Goal: Check status: Check status

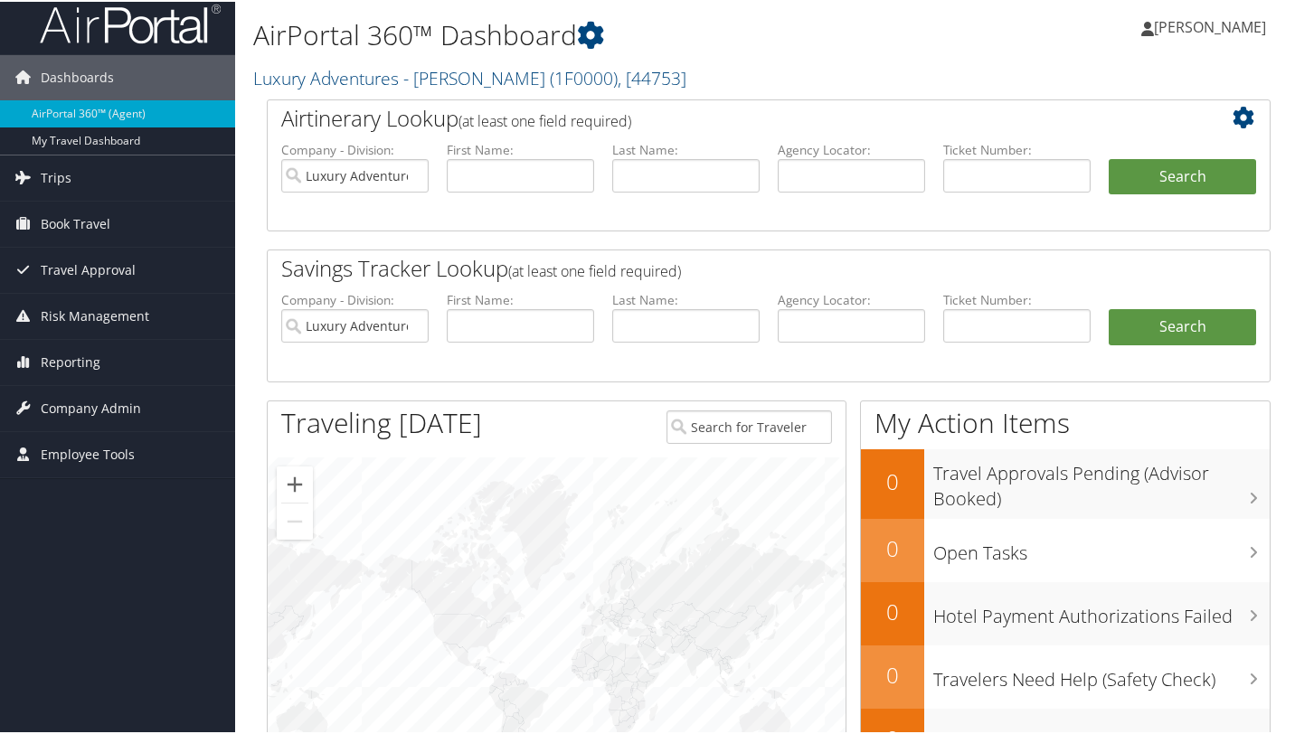
scroll to position [12, 0]
click at [56, 180] on span "Trips" at bounding box center [56, 175] width 31 height 45
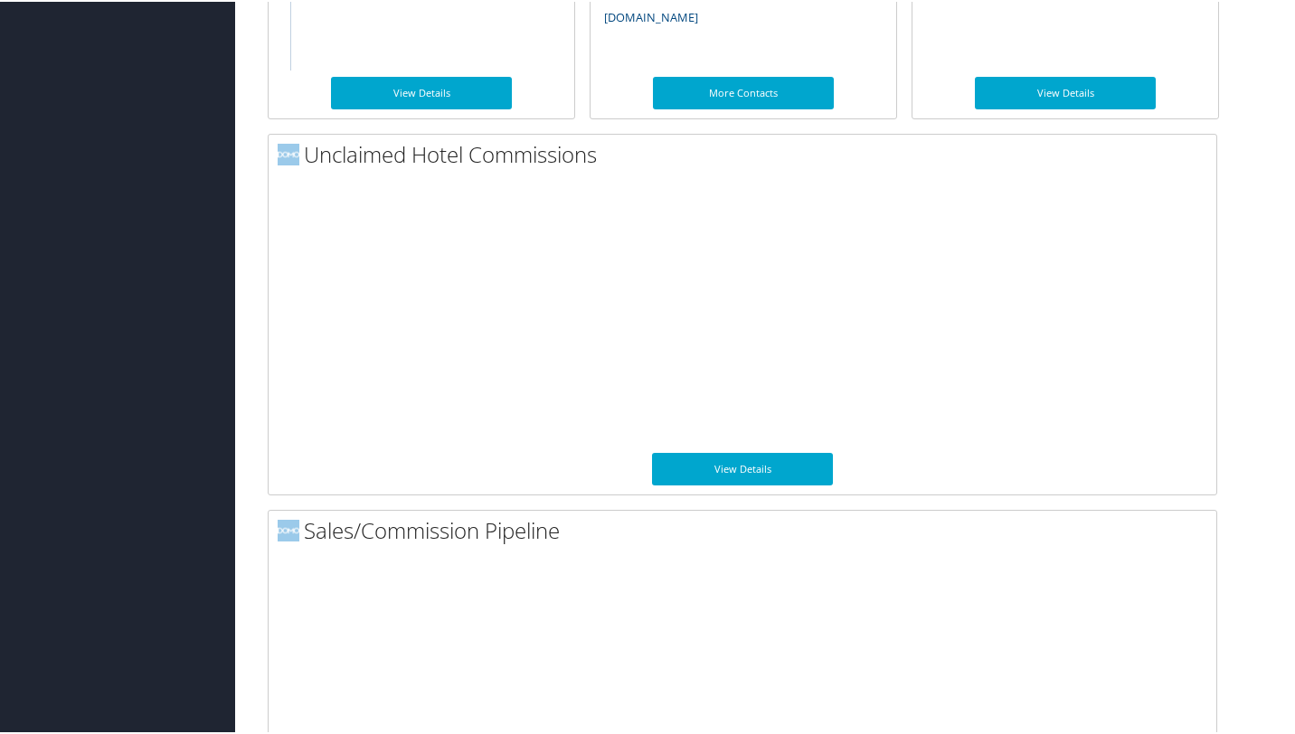
scroll to position [1346, 0]
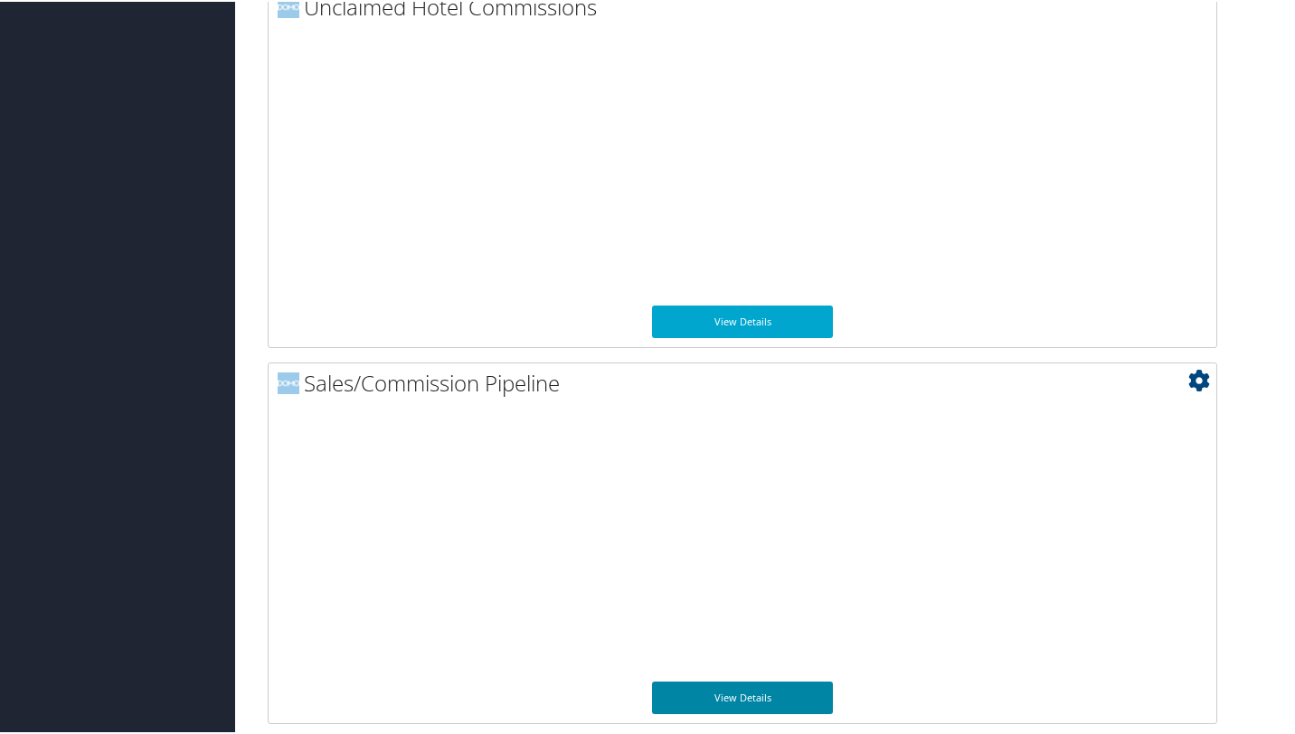
click at [743, 700] on link "View Details" at bounding box center [742, 696] width 181 height 33
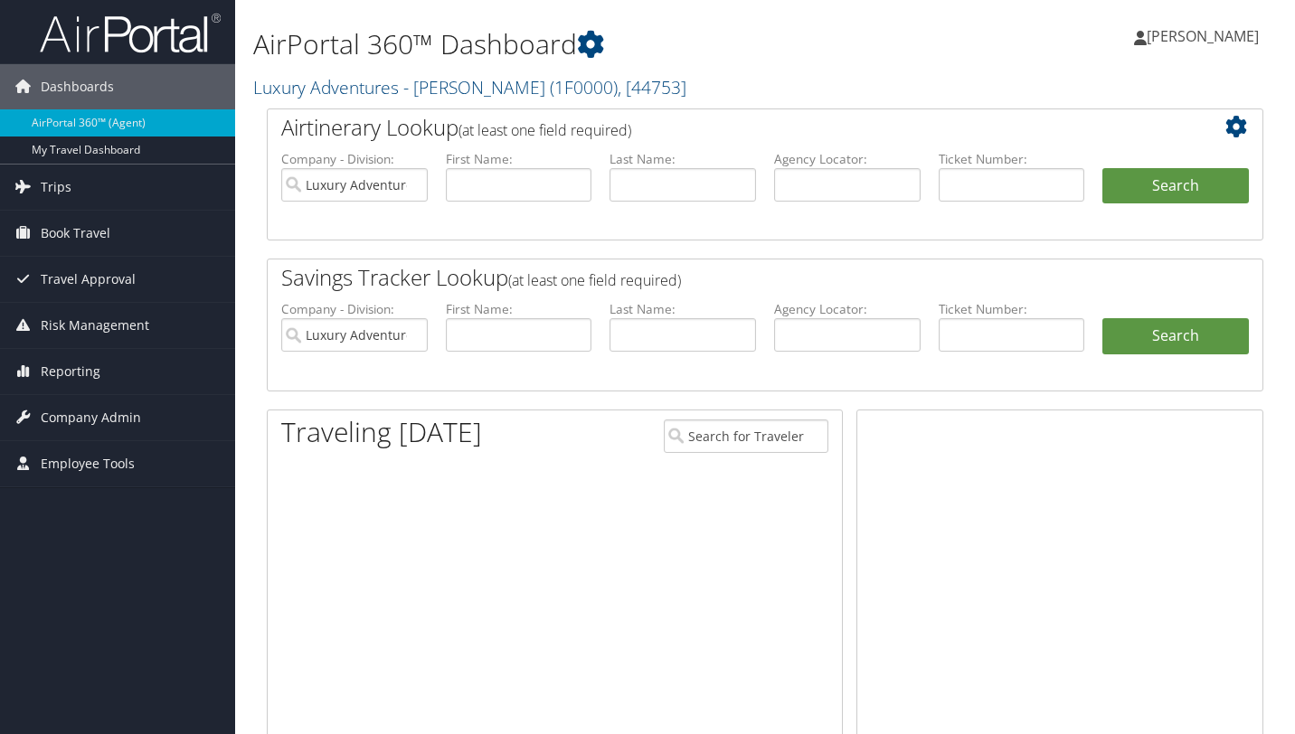
scroll to position [1346, 0]
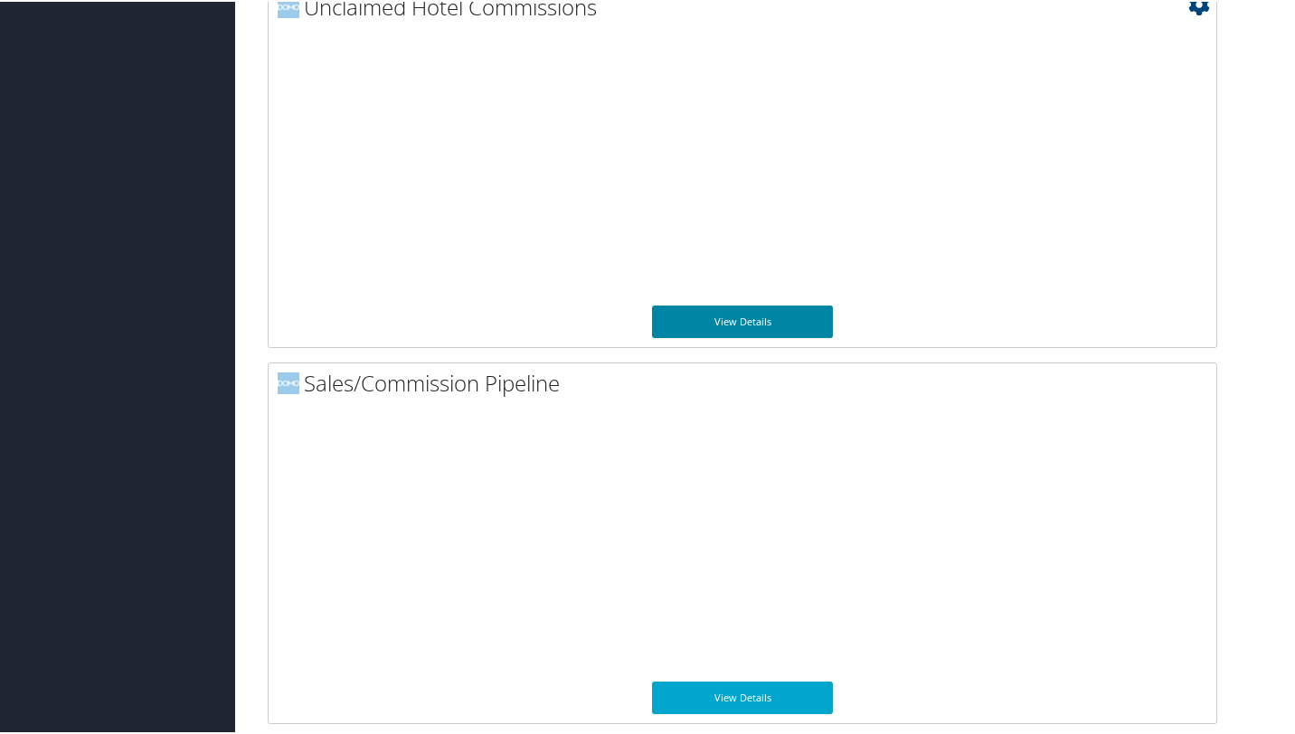
click at [730, 319] on link "View Details" at bounding box center [742, 320] width 181 height 33
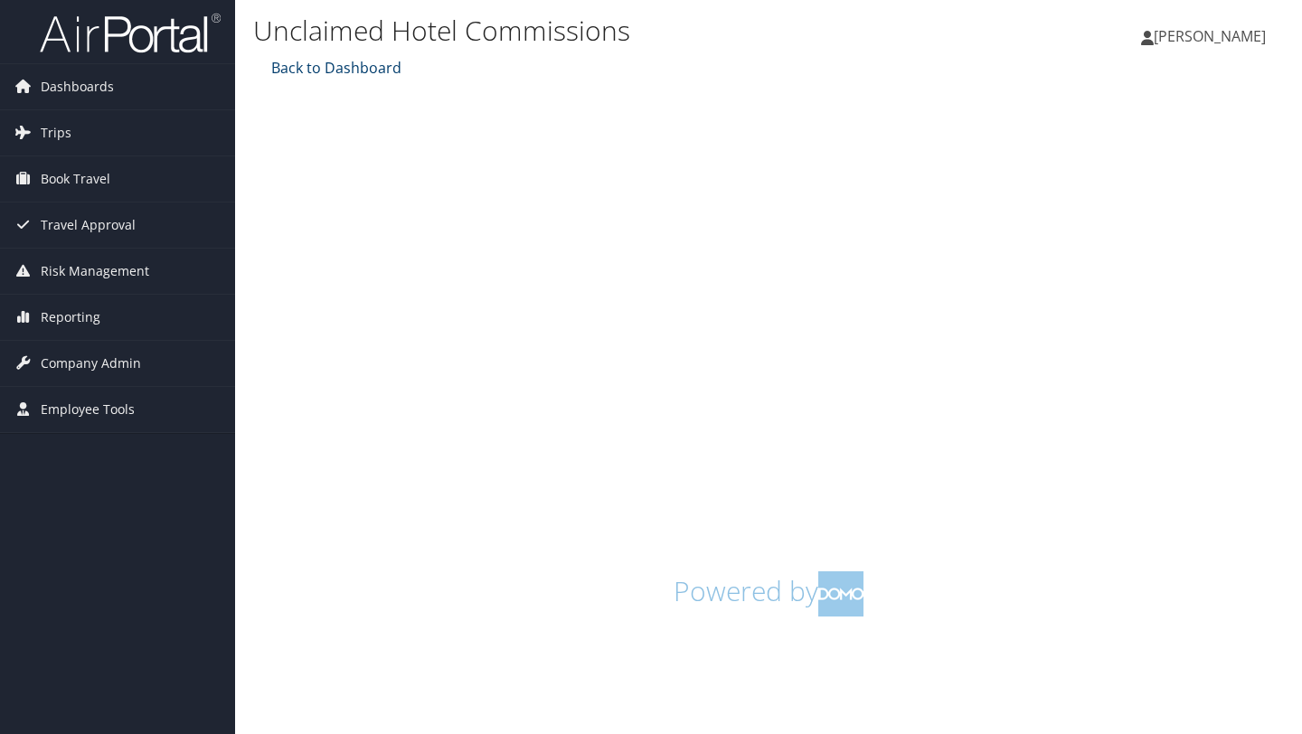
click at [347, 62] on link "Back to Dashboard" at bounding box center [334, 68] width 135 height 20
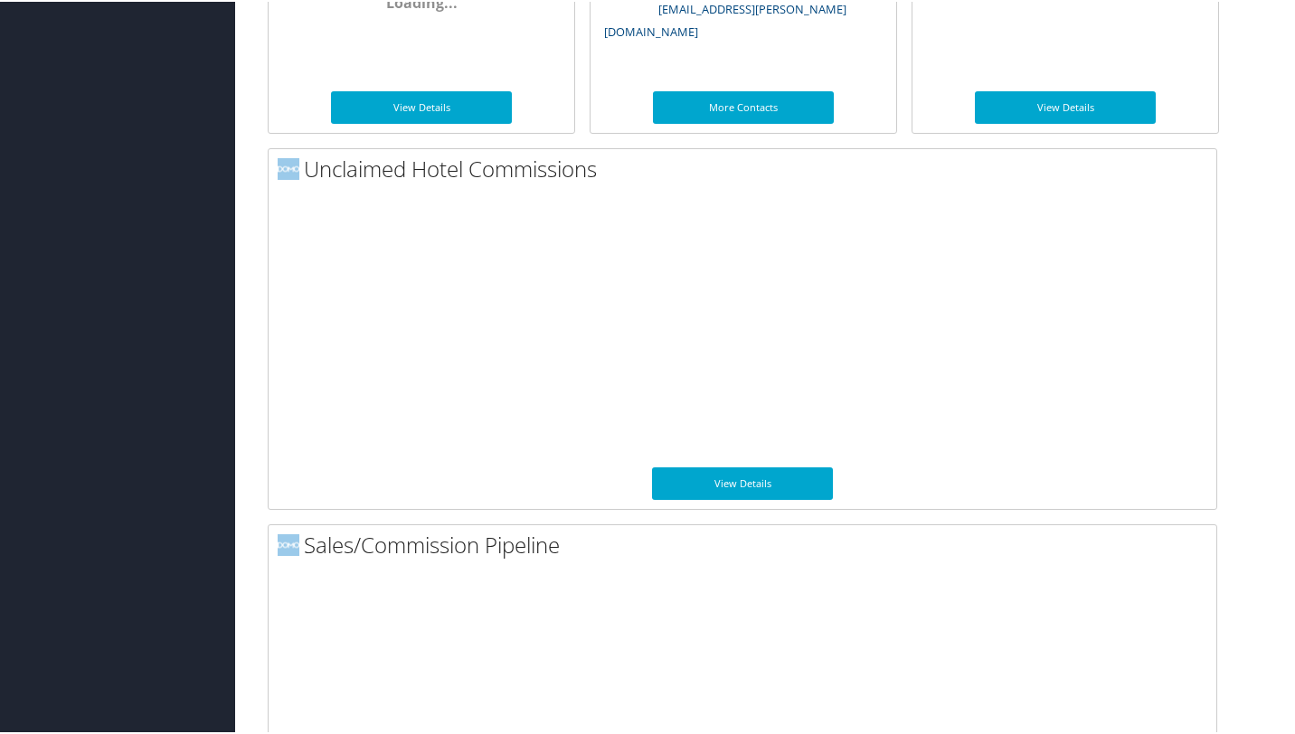
scroll to position [1346, 0]
